Goal: Task Accomplishment & Management: Complete application form

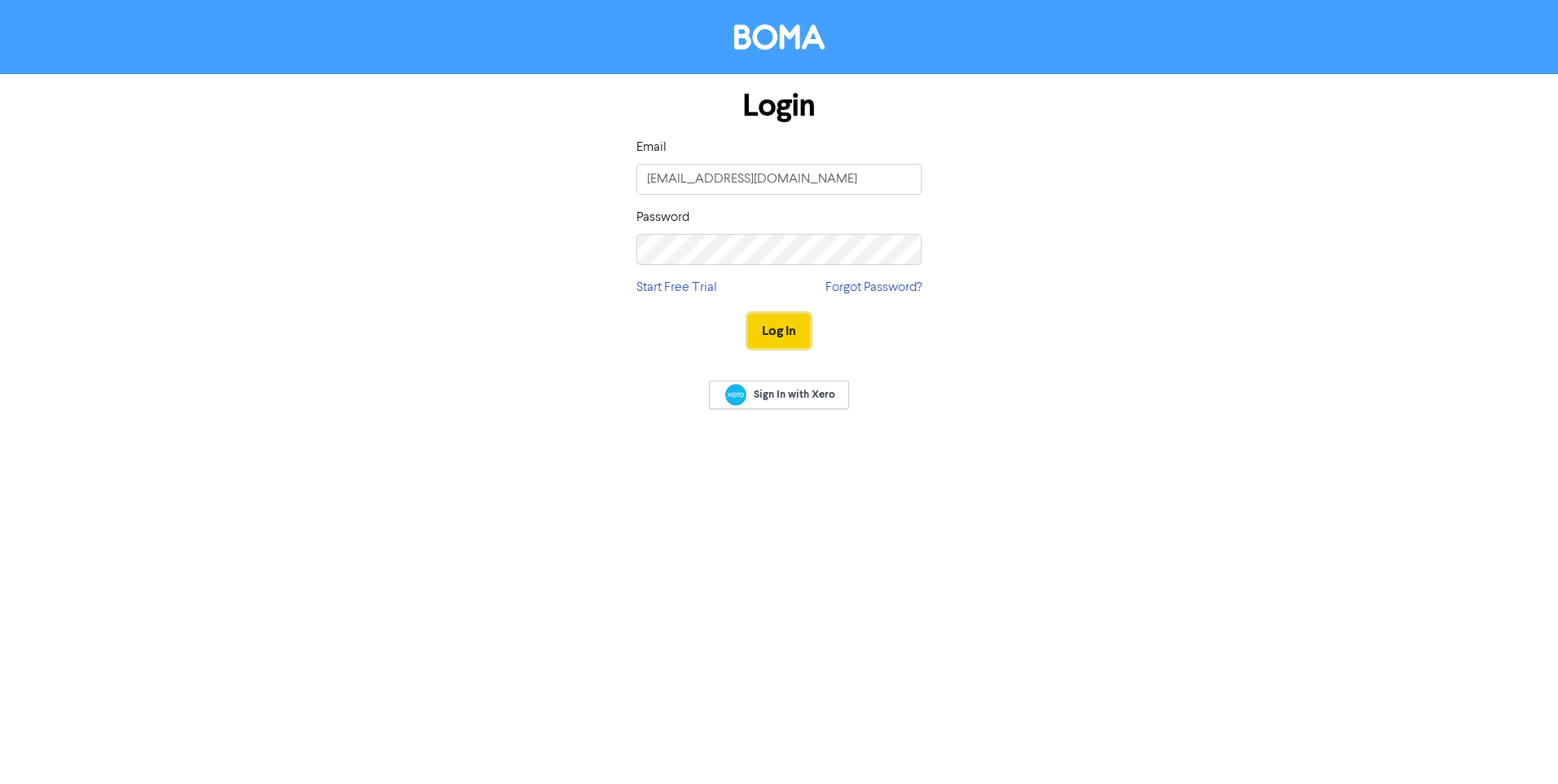
click at [779, 326] on button "Log In" at bounding box center [779, 330] width 62 height 34
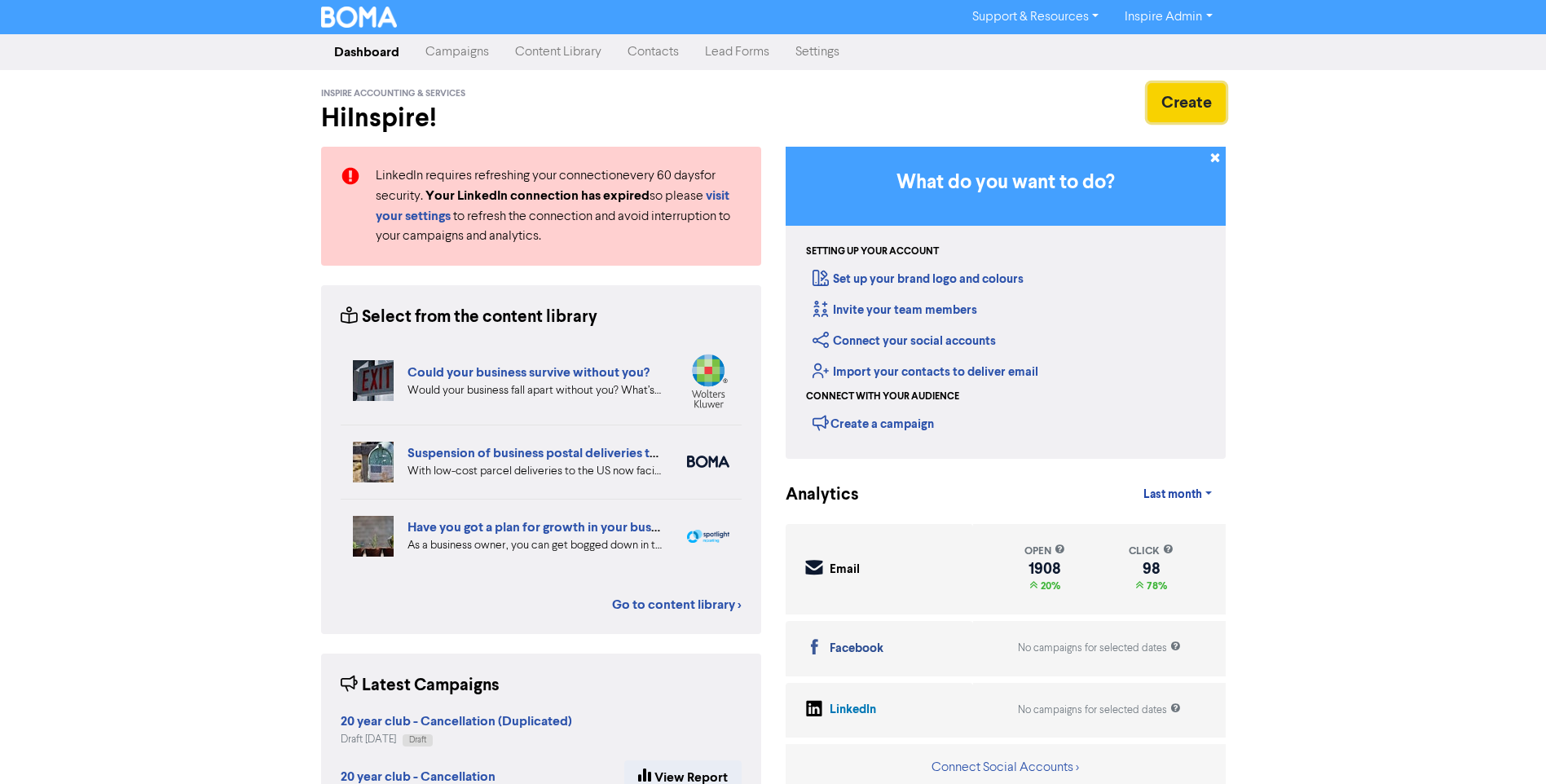
click at [1192, 109] on button "Create" at bounding box center [1187, 103] width 78 height 39
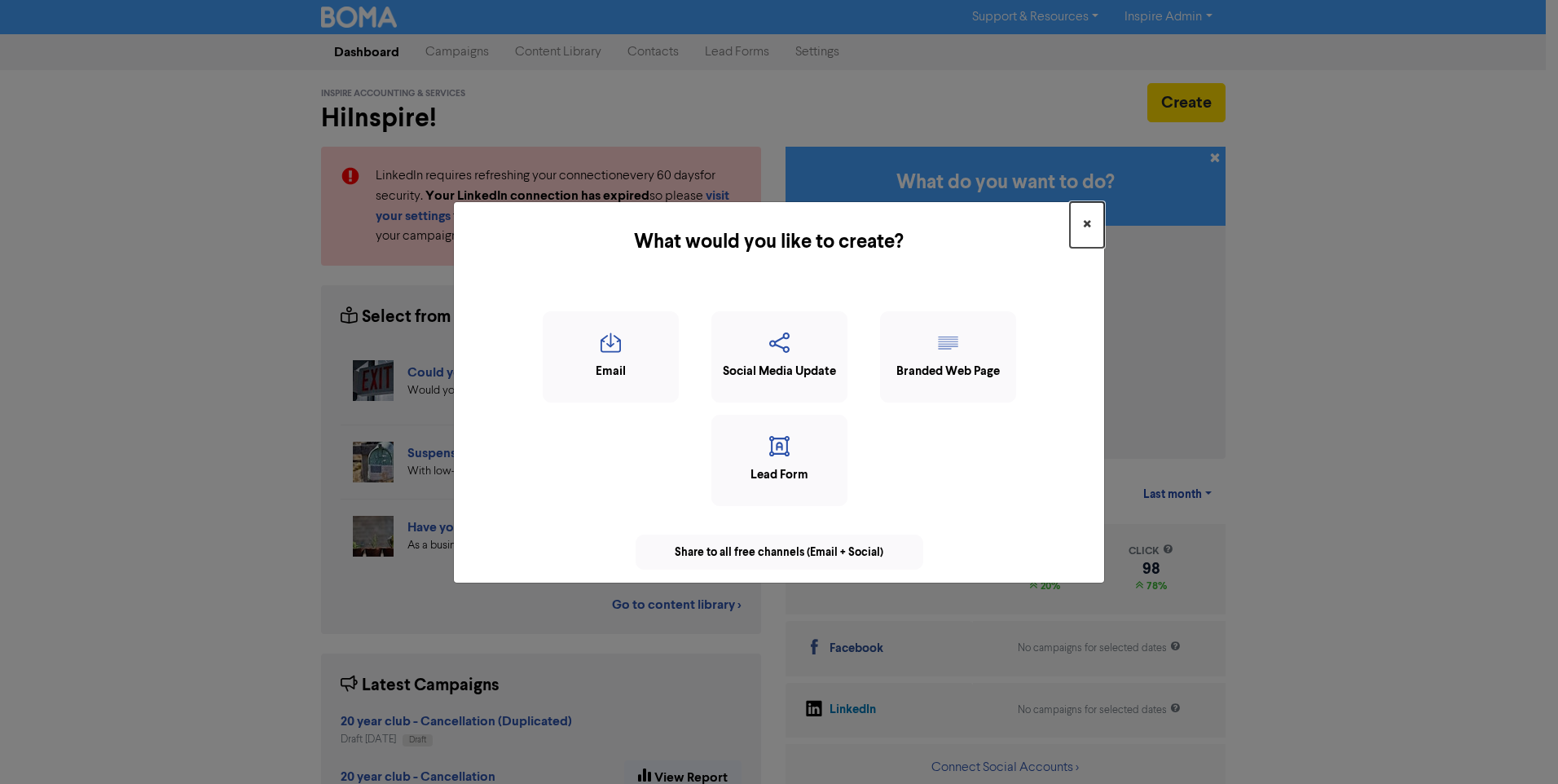
click at [1086, 219] on span "×" at bounding box center [1087, 225] width 8 height 24
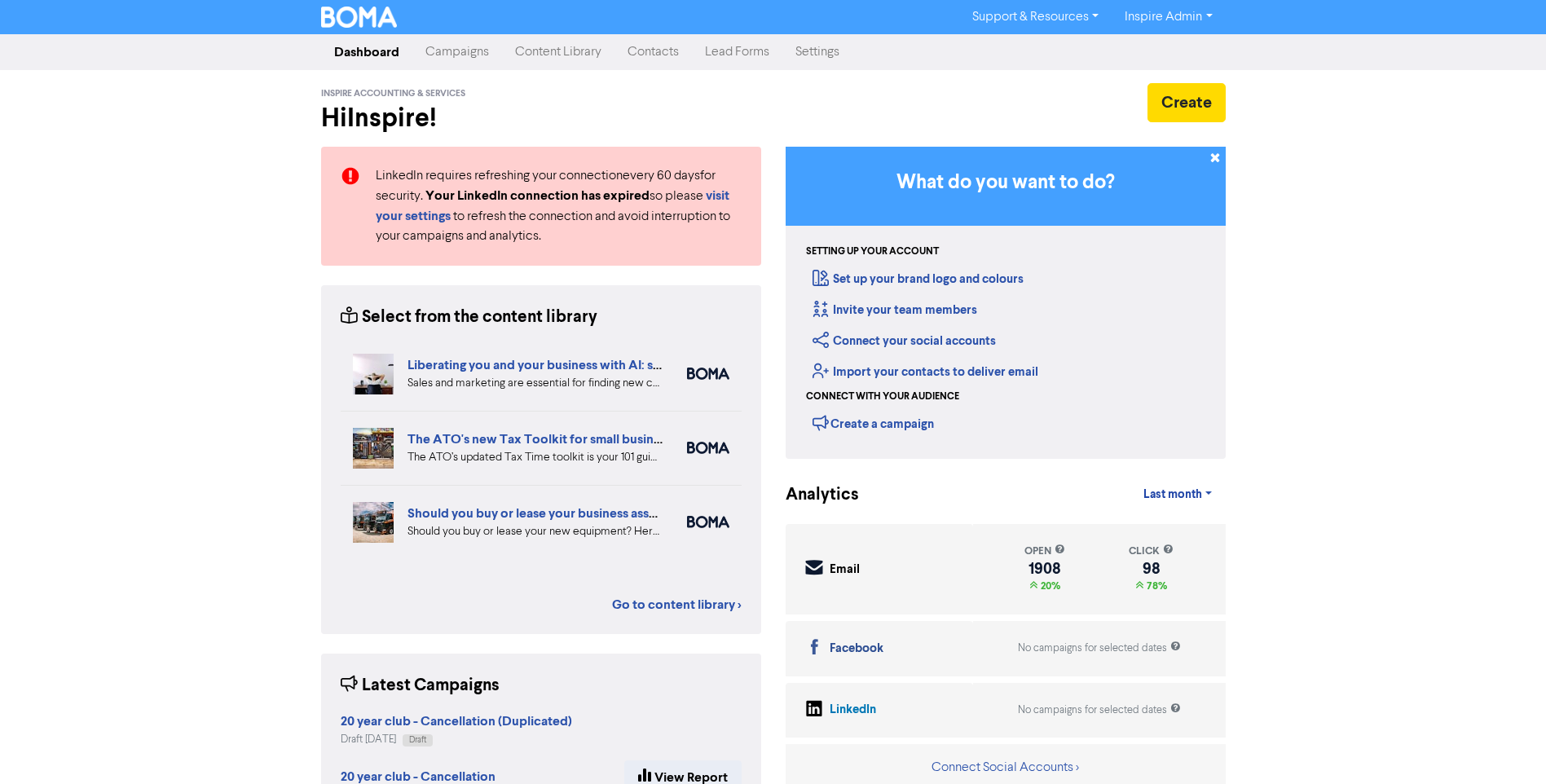
click at [661, 51] on link "Contacts" at bounding box center [652, 52] width 77 height 32
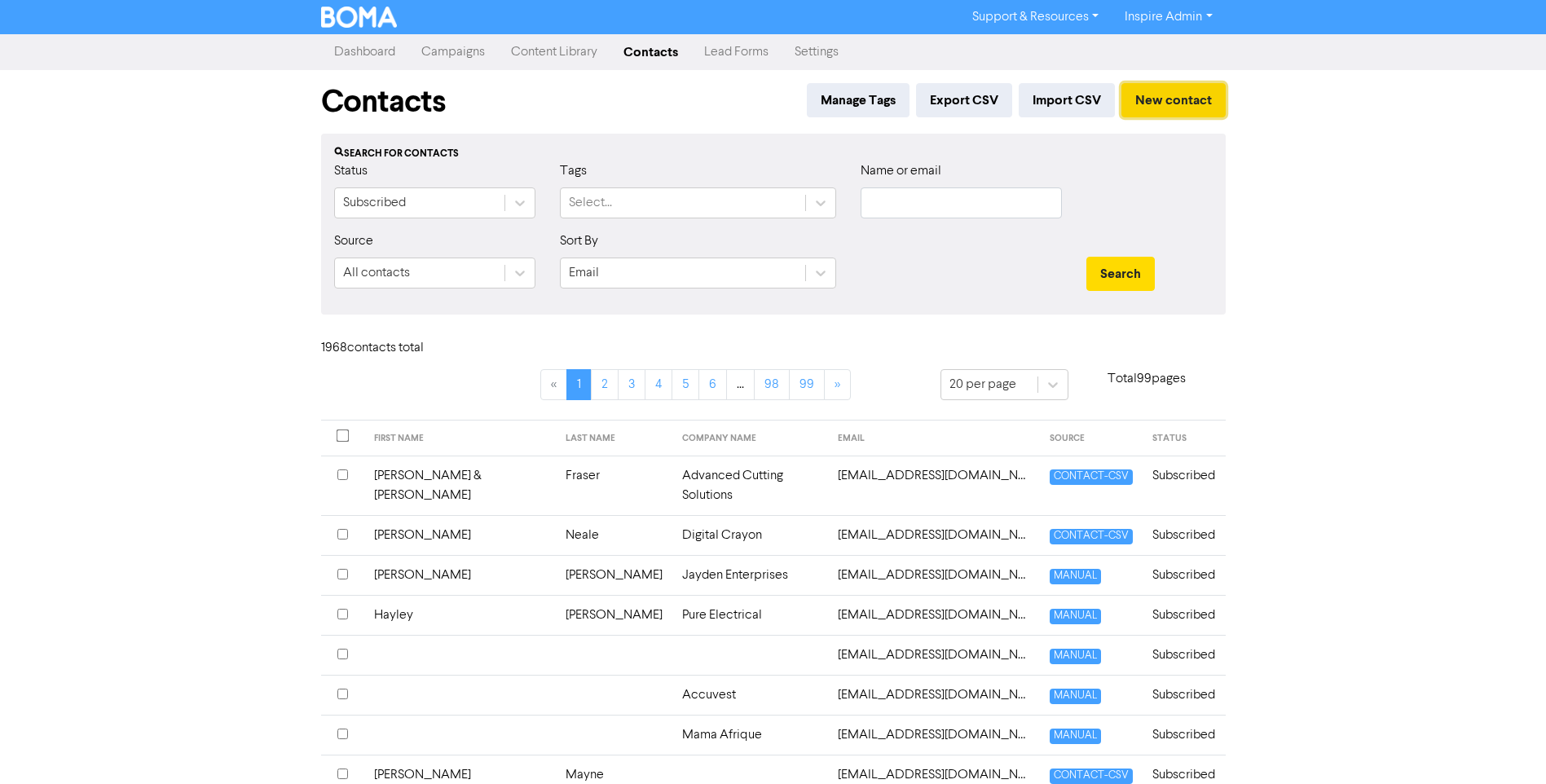
click at [1173, 105] on button "New contact" at bounding box center [1173, 100] width 104 height 34
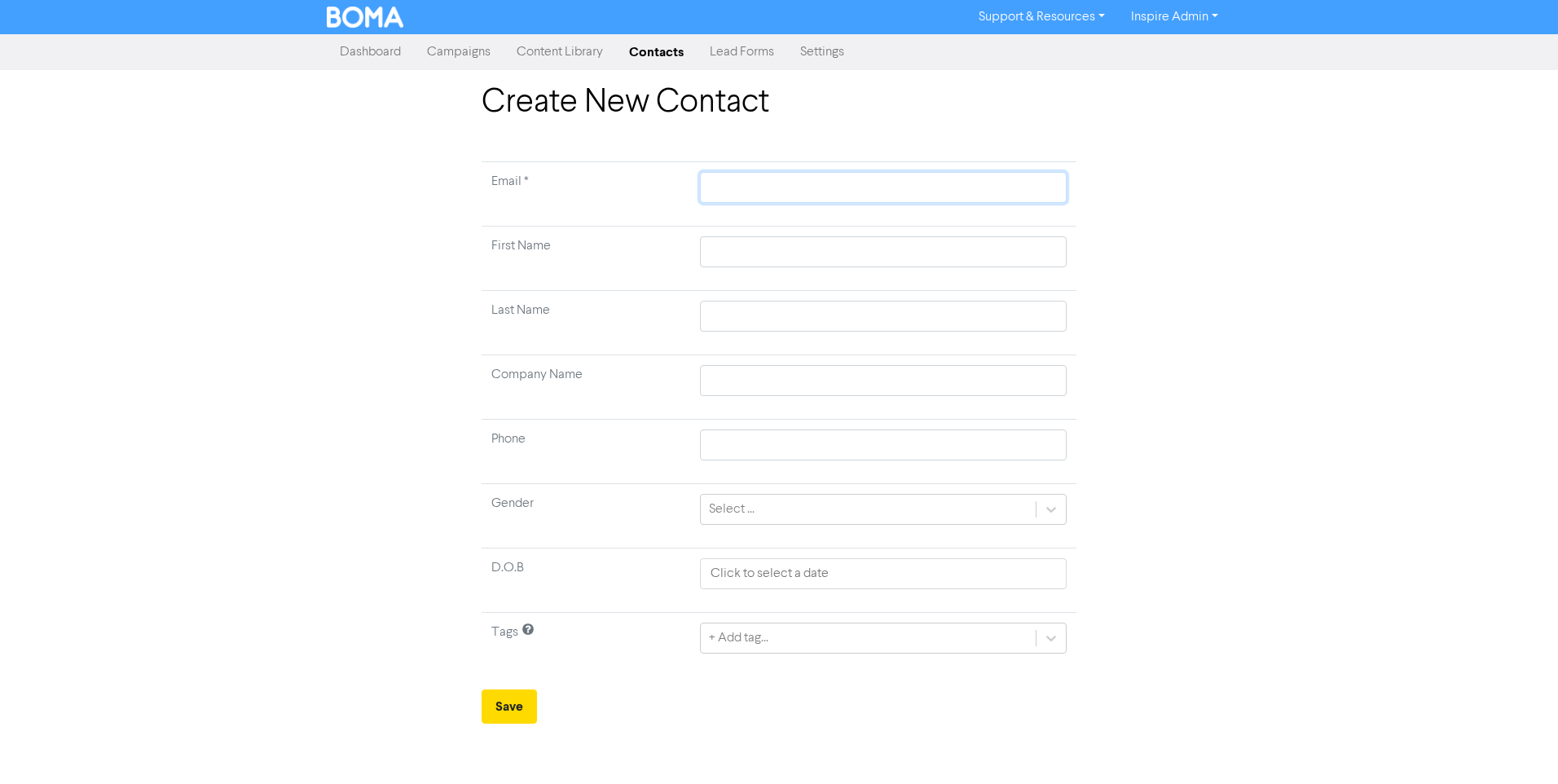
click at [736, 185] on input "text" at bounding box center [883, 187] width 366 height 31
paste input "[EMAIL_ADDRESS][DOMAIN_NAME]"
type input "[EMAIL_ADDRESS][DOMAIN_NAME]"
click at [730, 251] on input "text" at bounding box center [883, 252] width 366 height 31
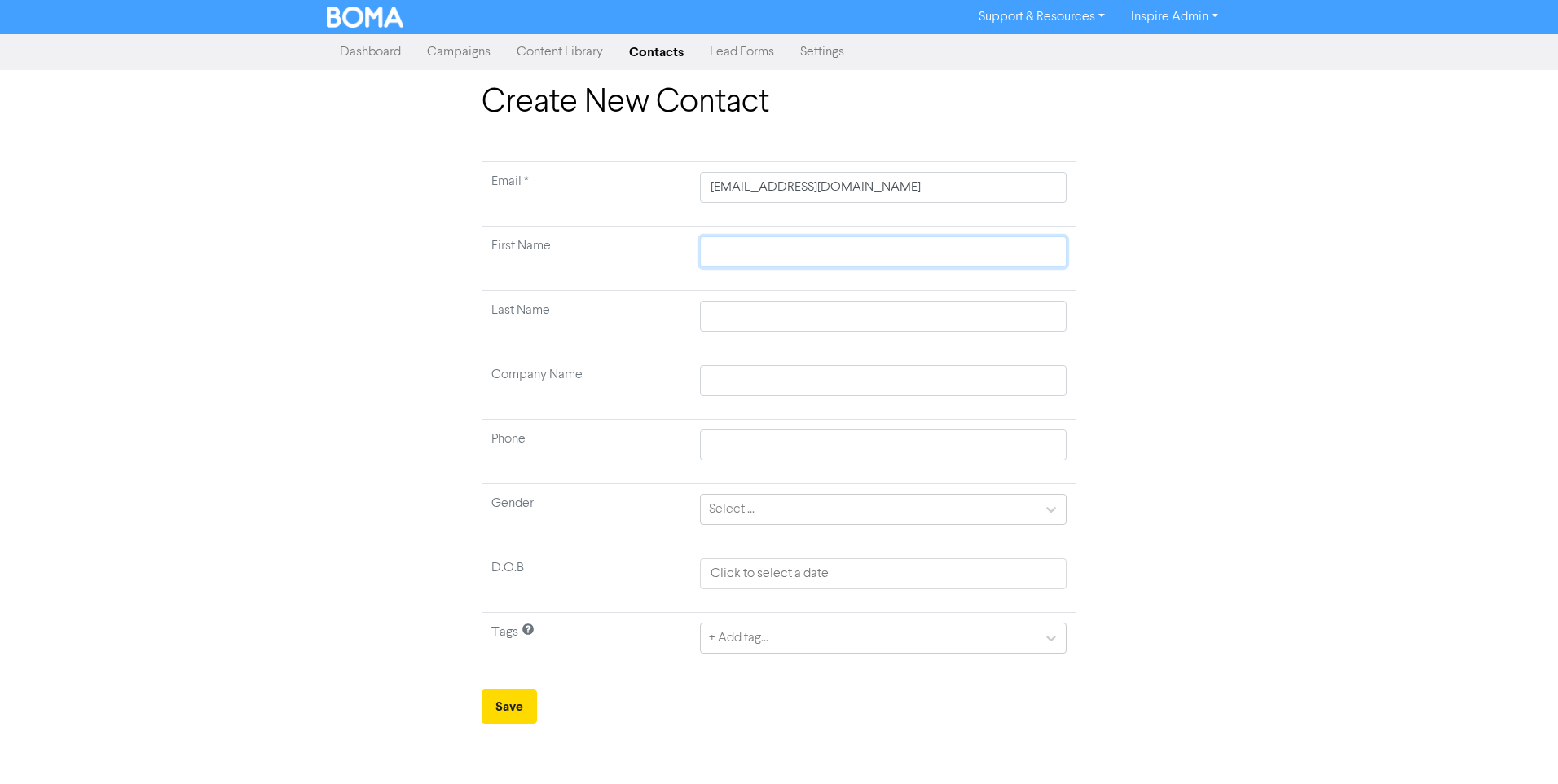
type input "M"
type input "Micha"
type input "[PERSON_NAME]"
click at [1545, 548] on div "Create New Contact Email * [EMAIL_ADDRESS][DOMAIN_NAME] First Name [PERSON_NAME…" at bounding box center [779, 403] width 1558 height 640
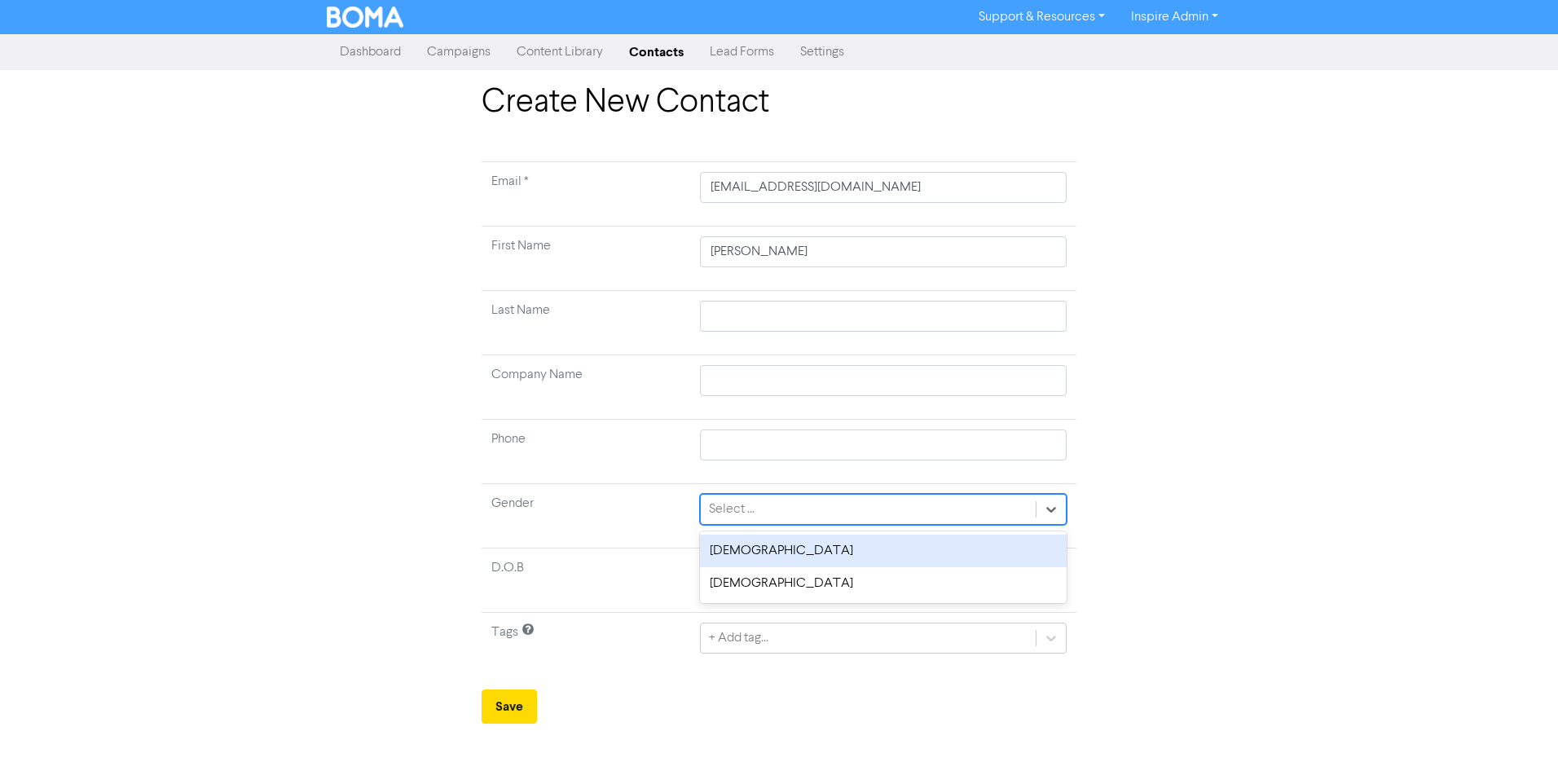
click at [815, 495] on div "Select ..." at bounding box center [867, 509] width 335 height 29
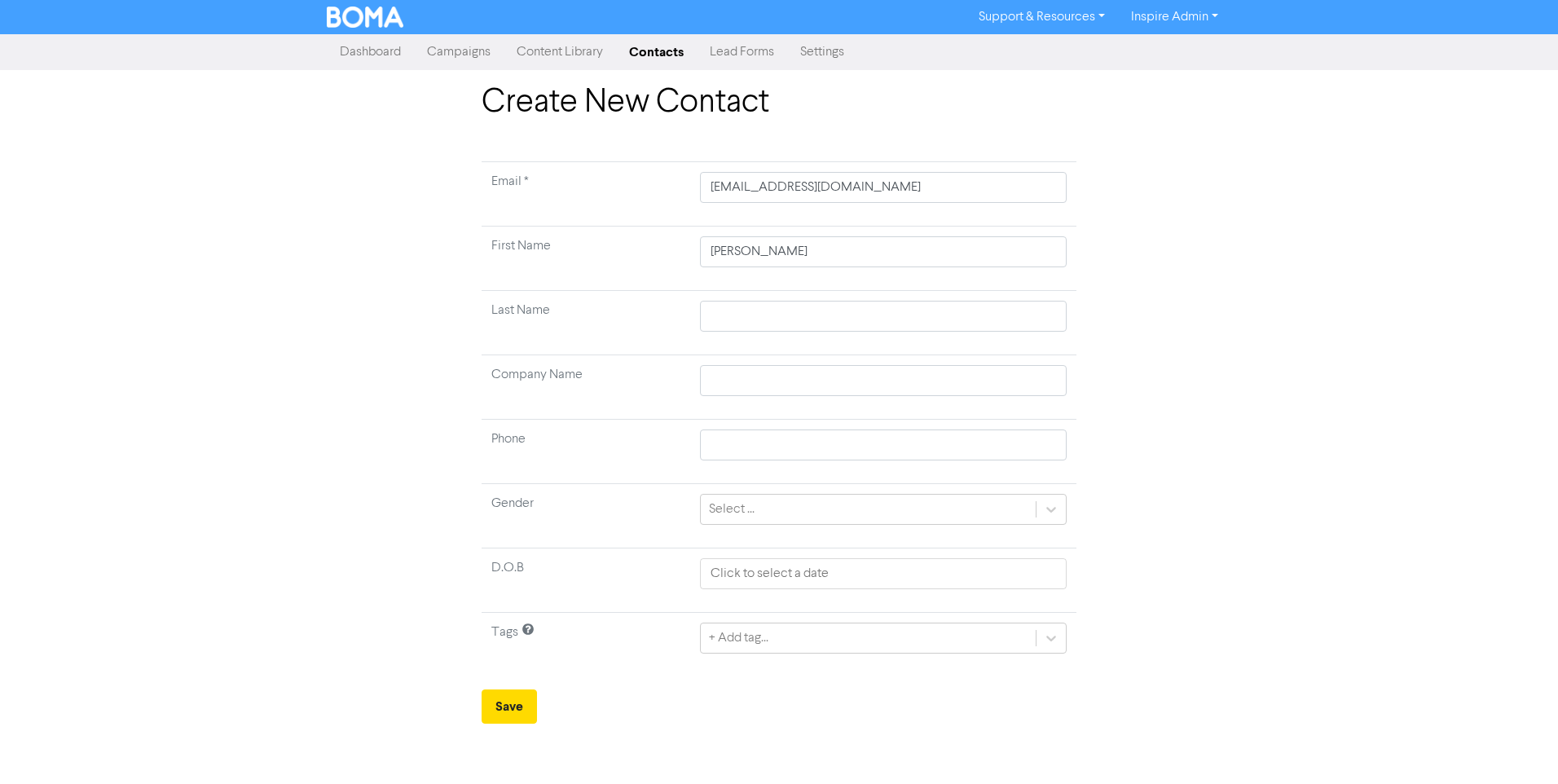
click at [1379, 444] on div "Create New Contact Email * [EMAIL_ADDRESS][DOMAIN_NAME] First Name [PERSON_NAME…" at bounding box center [779, 403] width 1558 height 640
click at [747, 634] on div "+ Add tag..." at bounding box center [738, 638] width 60 height 20
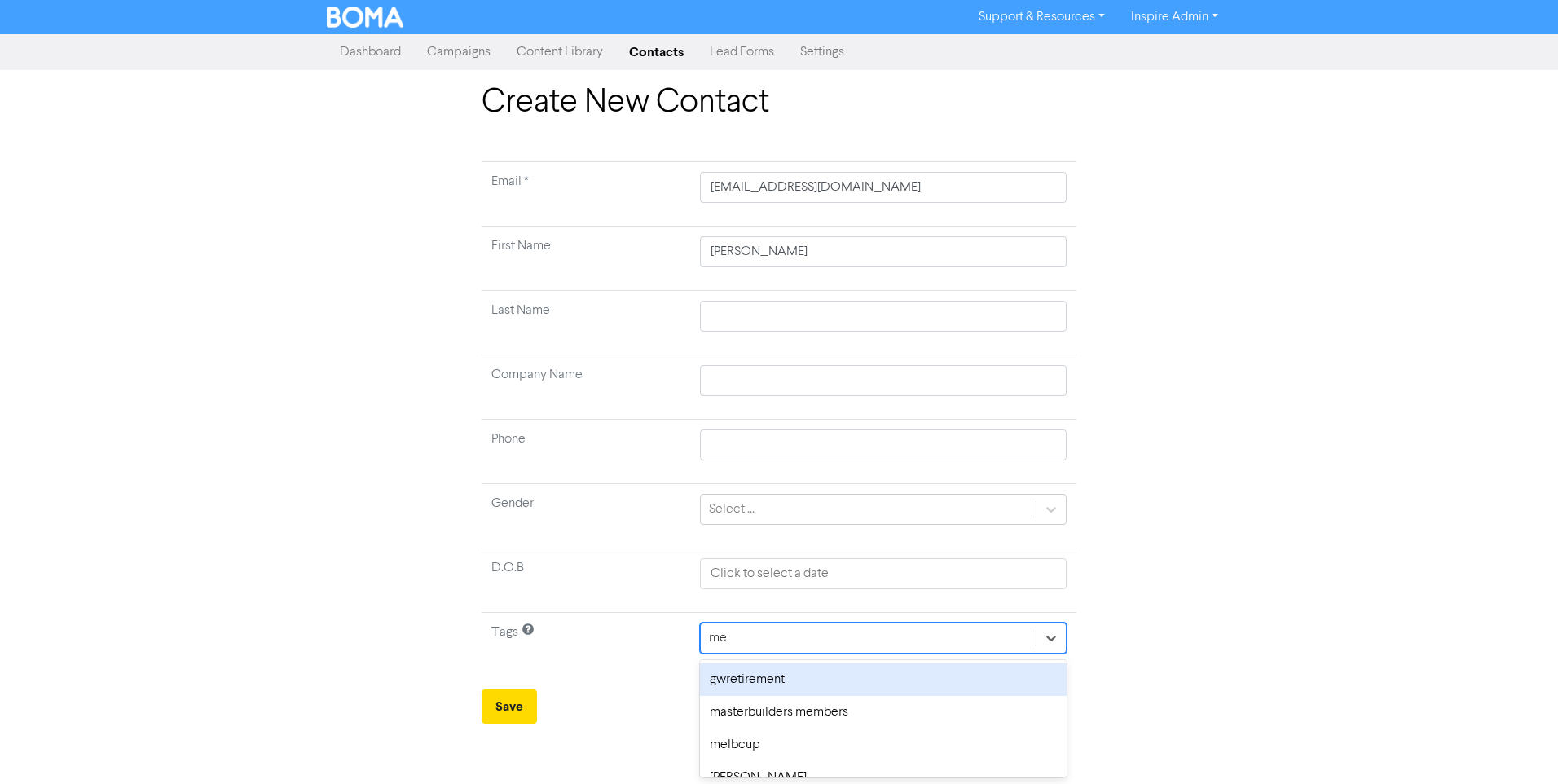
type input "[PERSON_NAME]"
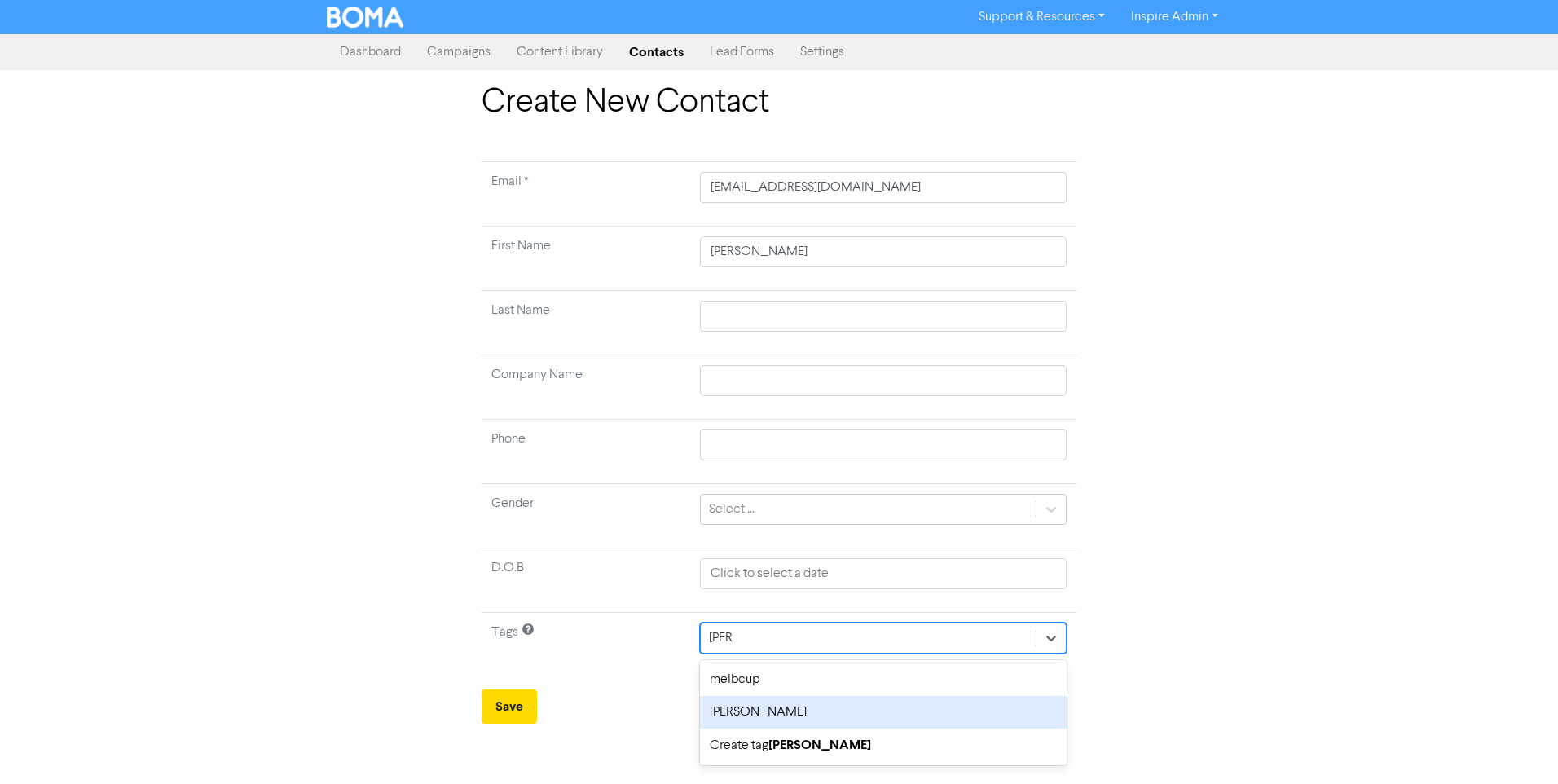
click at [741, 710] on div "[PERSON_NAME]" at bounding box center [883, 711] width 366 height 32
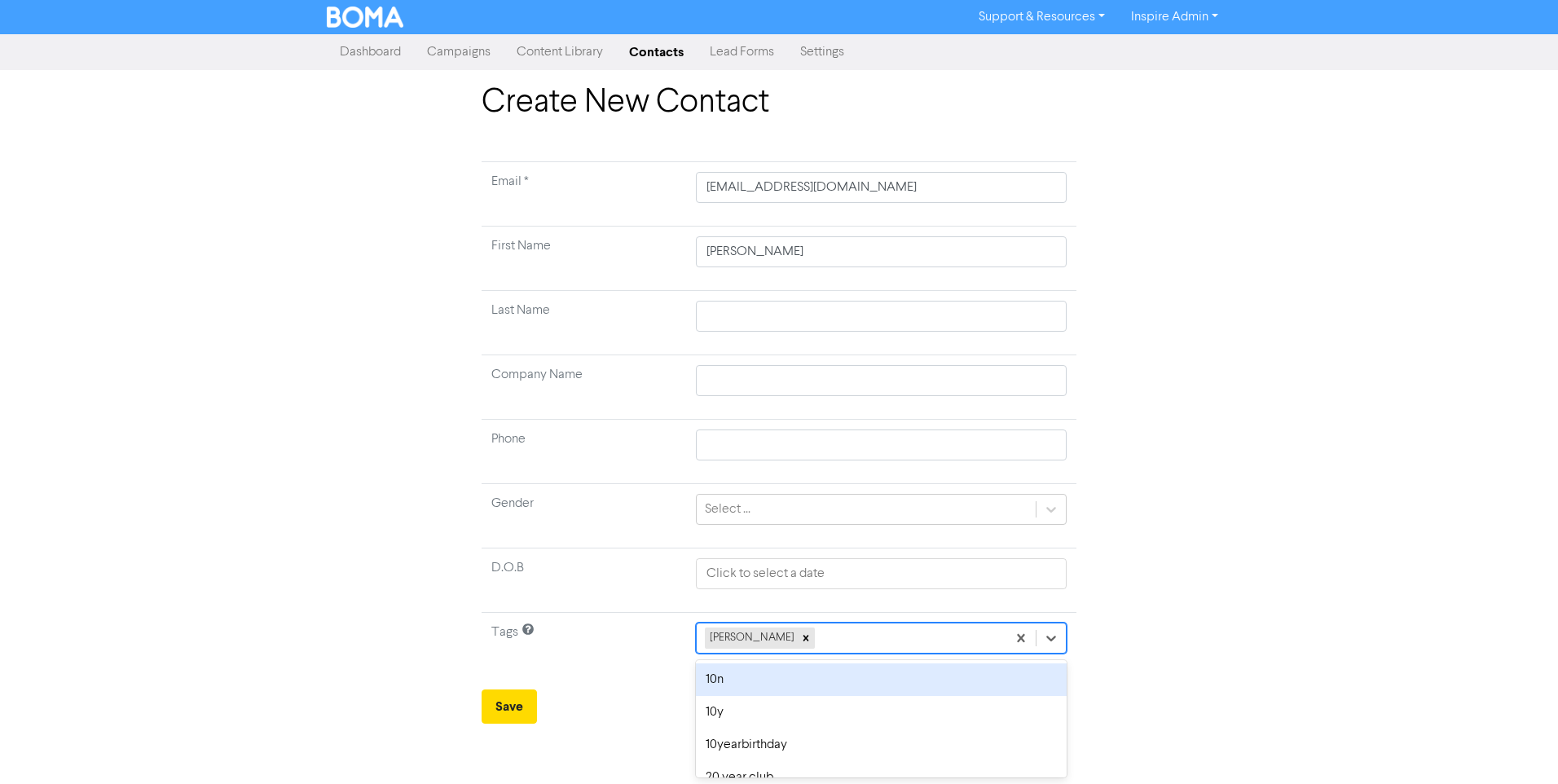
click at [837, 641] on div "[PERSON_NAME]" at bounding box center [851, 638] width 310 height 29
type input "ins"
click at [825, 676] on div "inspire" at bounding box center [876, 679] width 381 height 32
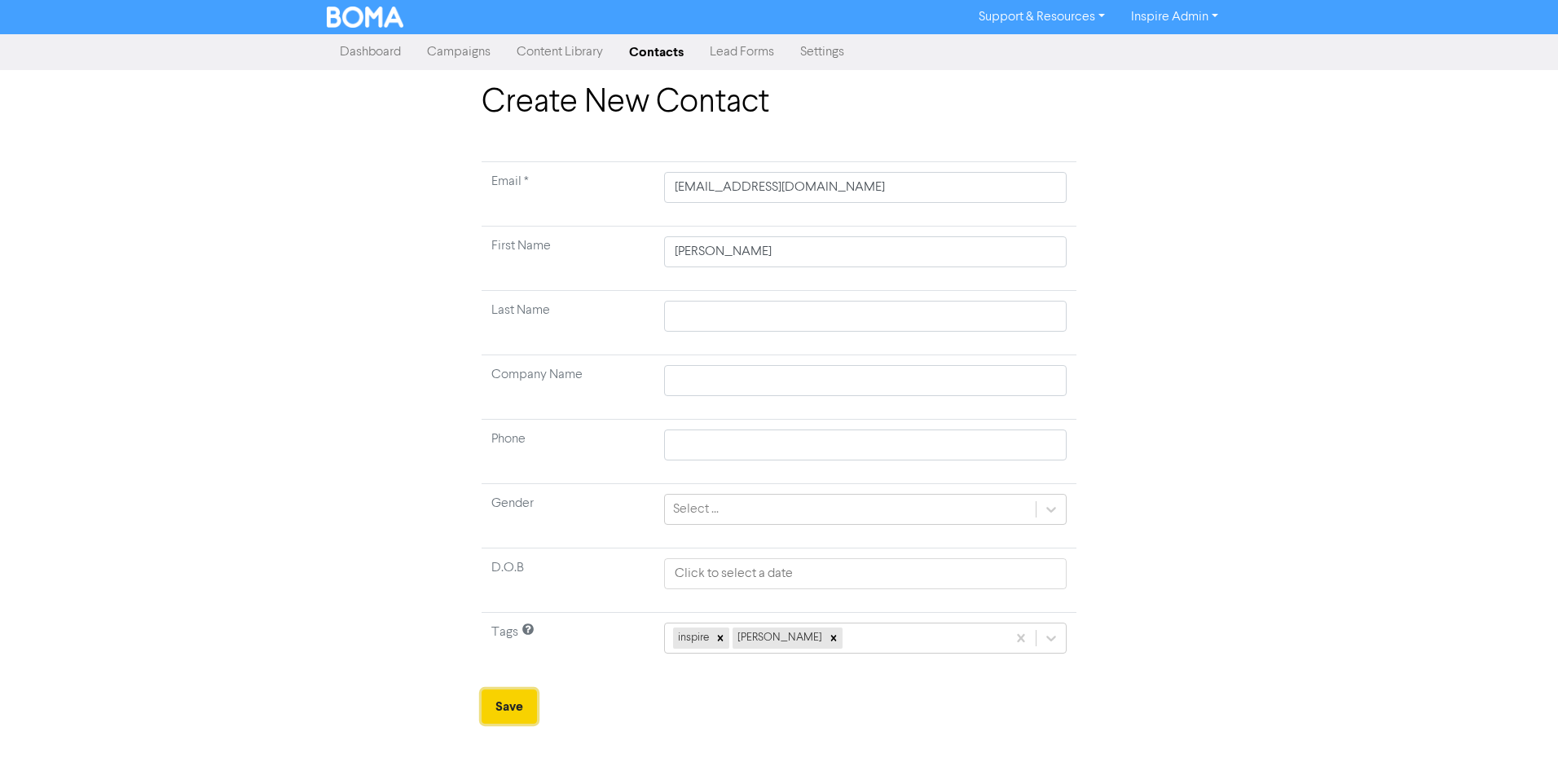
click at [494, 699] on button "Save" at bounding box center [509, 706] width 56 height 34
